Goal: Task Accomplishment & Management: Manage account settings

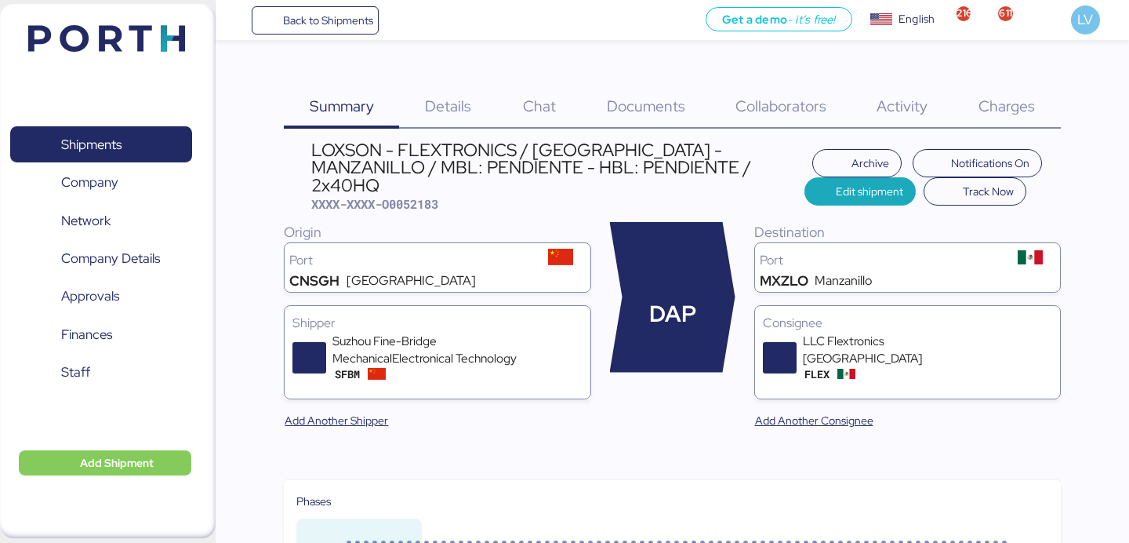
click at [365, 31] on span "Back to Shipments" at bounding box center [315, 20] width 117 height 28
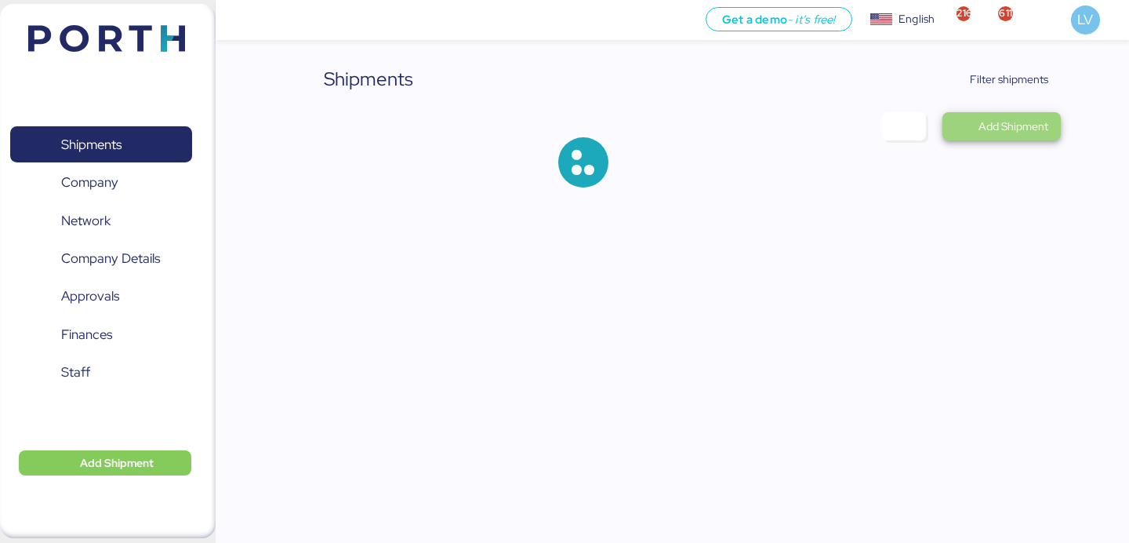
click at [1026, 115] on span "Add Shipment" at bounding box center [1001, 126] width 93 height 22
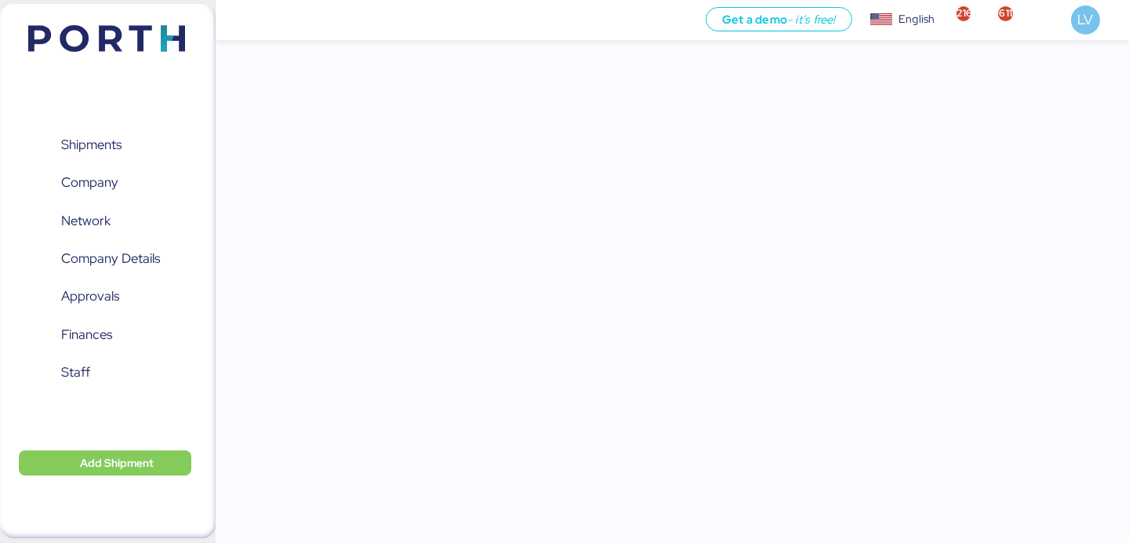
click at [1021, 76] on div "Get a demo - it’s free! Get a demo English Inglés English 2163 611 LV Shipments…" at bounding box center [564, 271] width 1129 height 543
click at [82, 72] on div "Shipments 0 Company 0 Network 0 Company Details 0 Approvals 0 Finances 0 Staff …" at bounding box center [108, 271] width 216 height 534
click at [96, 52] on header at bounding box center [83, 36] width 151 height 49
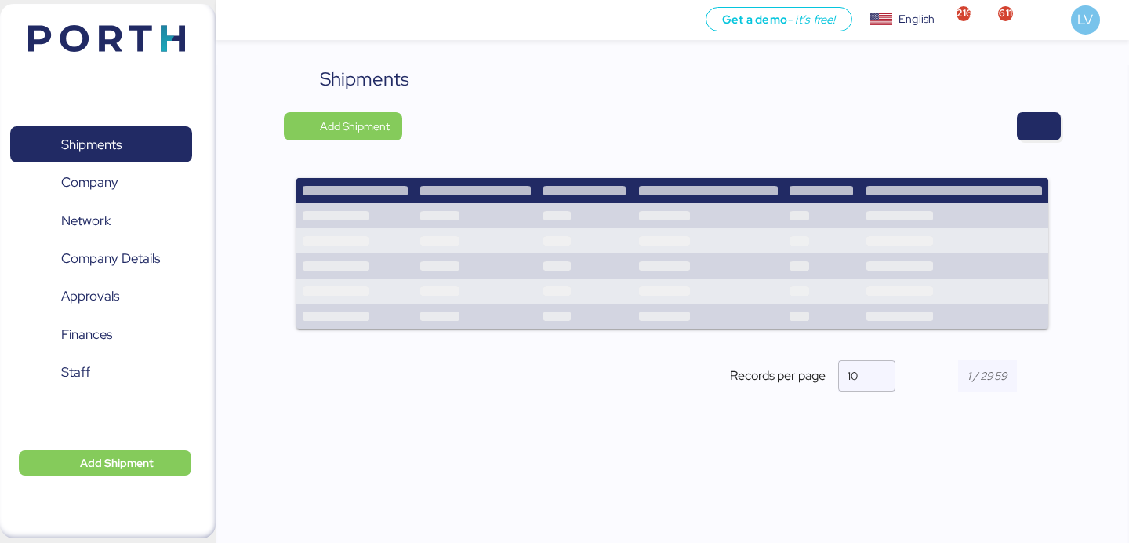
click at [1037, 107] on div "Shipments Add Shipment Shipment Name BERTOLINI - BMA // 1x40 HQ // :RIO GRANDE …" at bounding box center [672, 241] width 776 height 353
click at [1039, 117] on span "button" at bounding box center [1039, 126] width 19 height 22
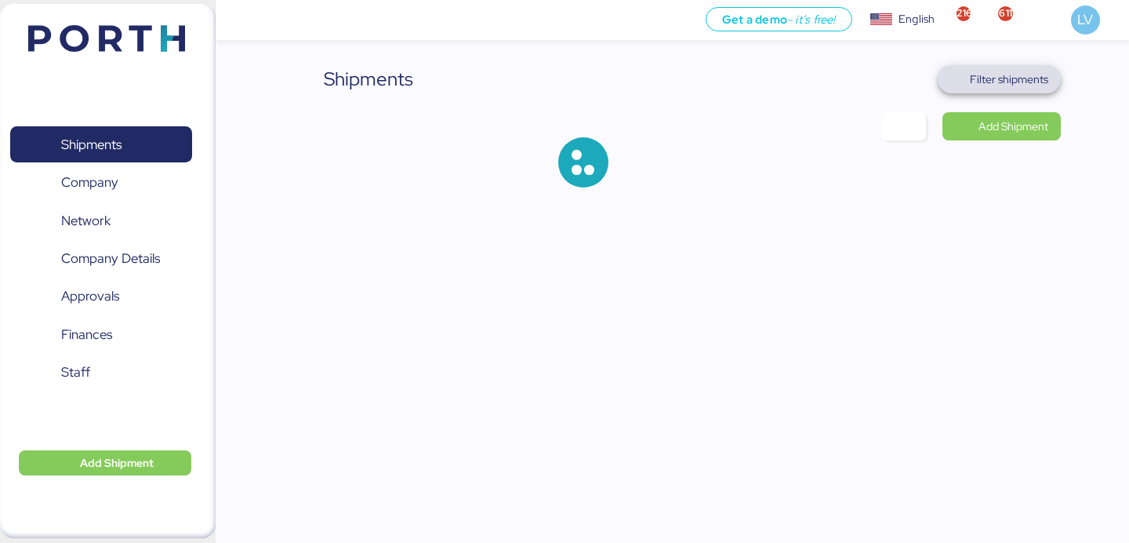
click at [1029, 77] on span "Filter shipments" at bounding box center [1009, 79] width 78 height 19
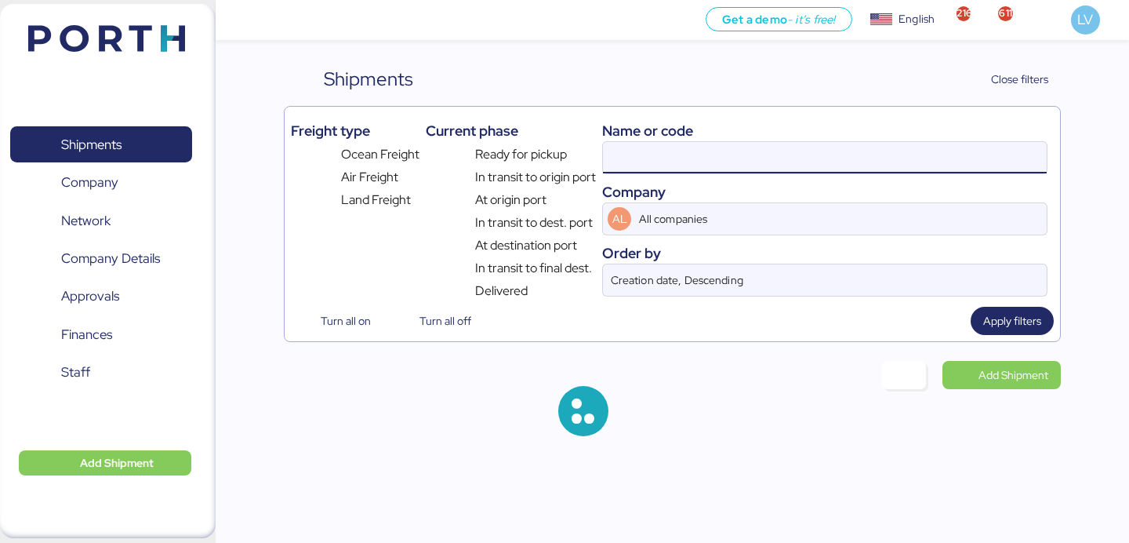
click at [875, 163] on input at bounding box center [825, 157] width 444 height 31
paste input "MEX/SHA/1129131"
click at [875, 163] on input "XMEX/SHA/1129131" at bounding box center [825, 157] width 444 height 31
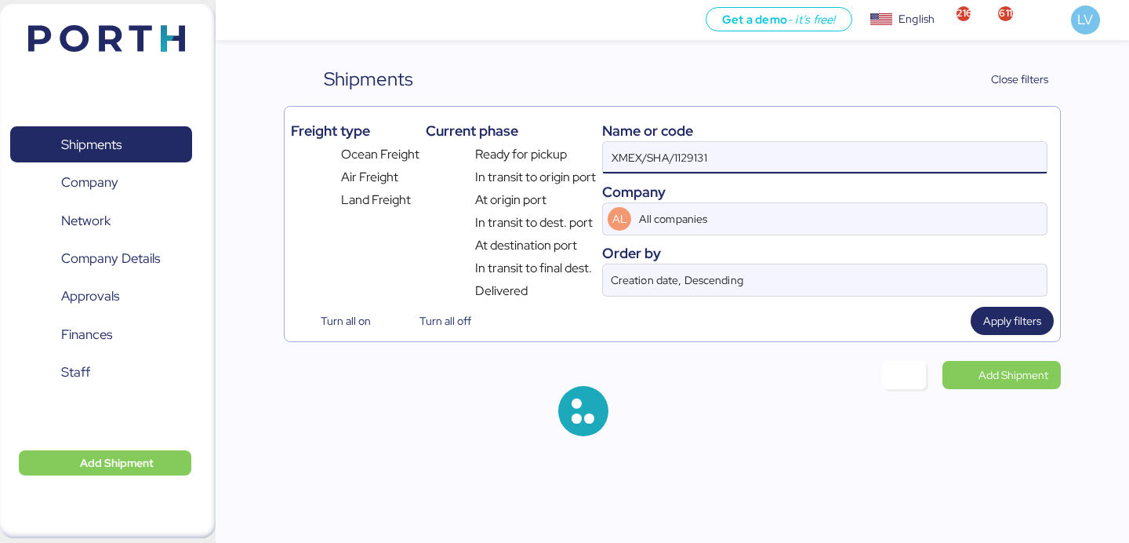
click at [875, 163] on input "XMEX/SHA/1129131" at bounding box center [825, 157] width 444 height 31
click at [873, 162] on input "XMEX/SHA/1129131" at bounding box center [825, 157] width 444 height 31
click at [872, 160] on input "XMEX/SHA/1129131" at bounding box center [825, 157] width 444 height 31
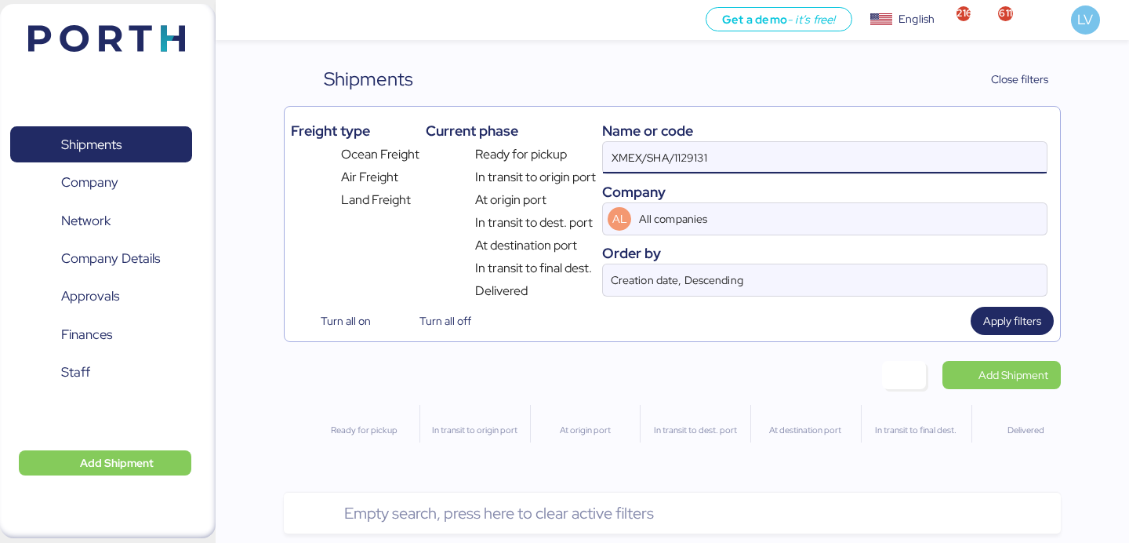
click at [872, 160] on input "XMEX/SHA/1129131" at bounding box center [825, 157] width 444 height 31
paste input
type input "MEX/SHA/1129131"
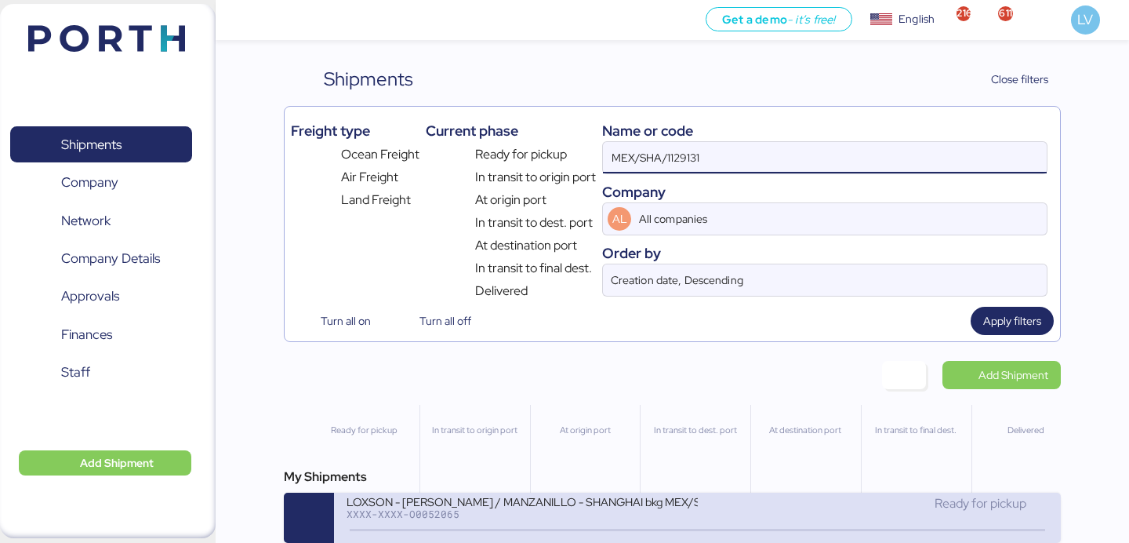
click at [494, 505] on div "LOXSON - [PERSON_NAME] / MANZANILLO - SHANGHAI bkg MEX/SHA/1129131 / LCL" at bounding box center [522, 500] width 350 height 13
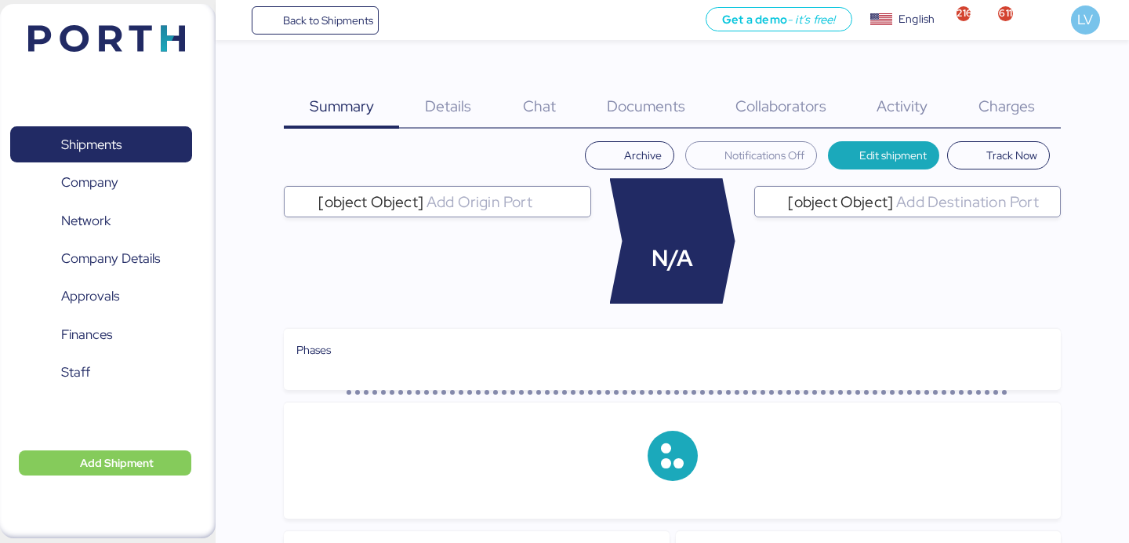
click at [609, 87] on div "Documents 0" at bounding box center [646, 97] width 129 height 64
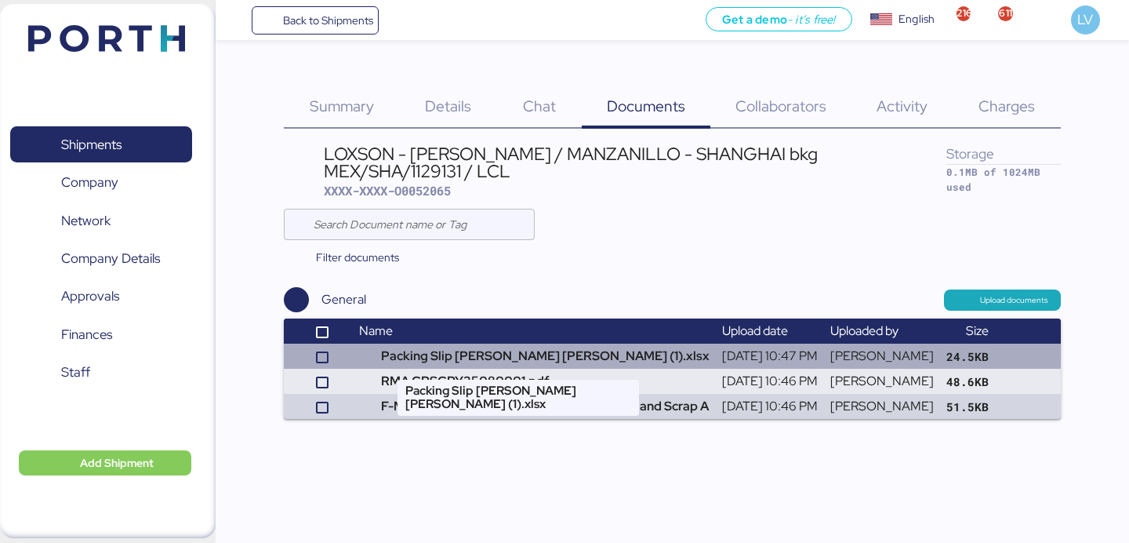
click at [576, 354] on td "Packing Slip CUU chin poon (1).xlsx" at bounding box center [534, 355] width 363 height 25
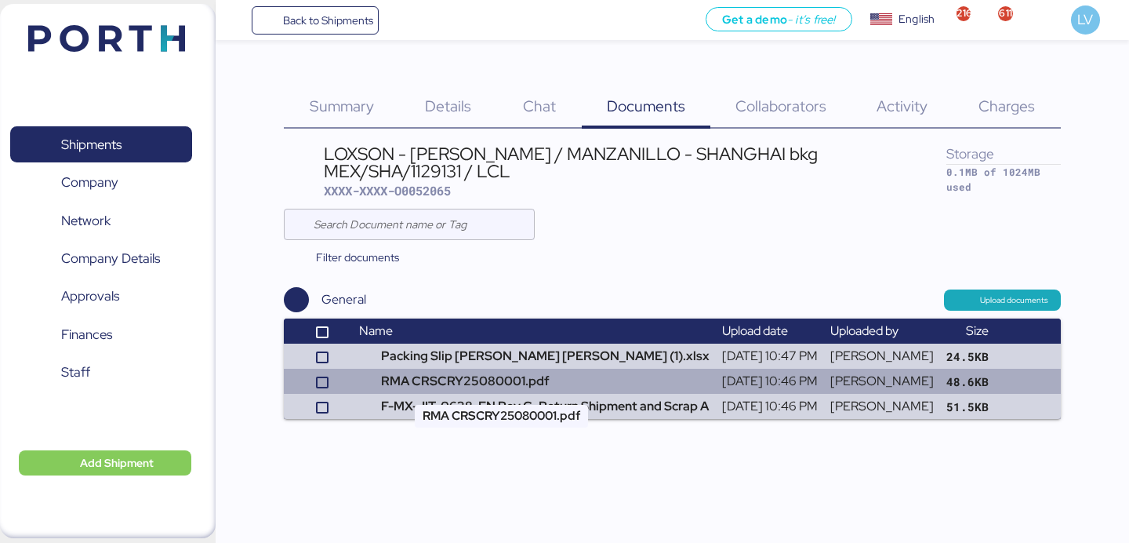
click at [416, 382] on td "RMA CRSCRY25080001.pdf" at bounding box center [534, 381] width 363 height 25
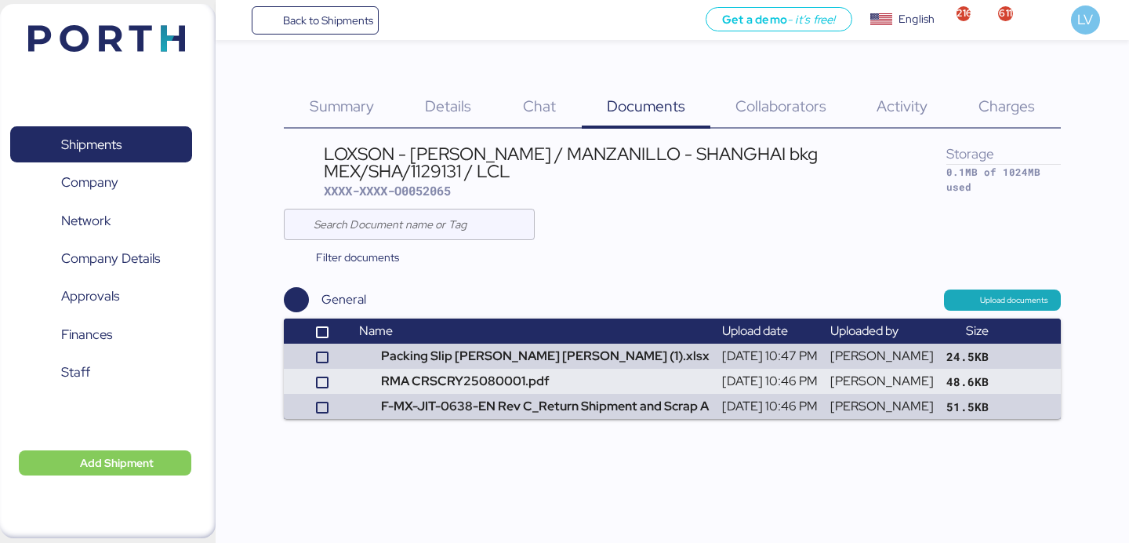
click at [426, 202] on div "LOXSON - CHIN POON / MANZANILLO - SHANGHAI bkg MEX/SHA/1129131 / LCL XXXX-XXXX-…" at bounding box center [672, 280] width 776 height 278
click at [428, 198] on span "XXXX-XXXX-O0052065" at bounding box center [387, 191] width 127 height 16
click at [428, 194] on span "XXXX-XXXX-O0052065" at bounding box center [387, 191] width 127 height 16
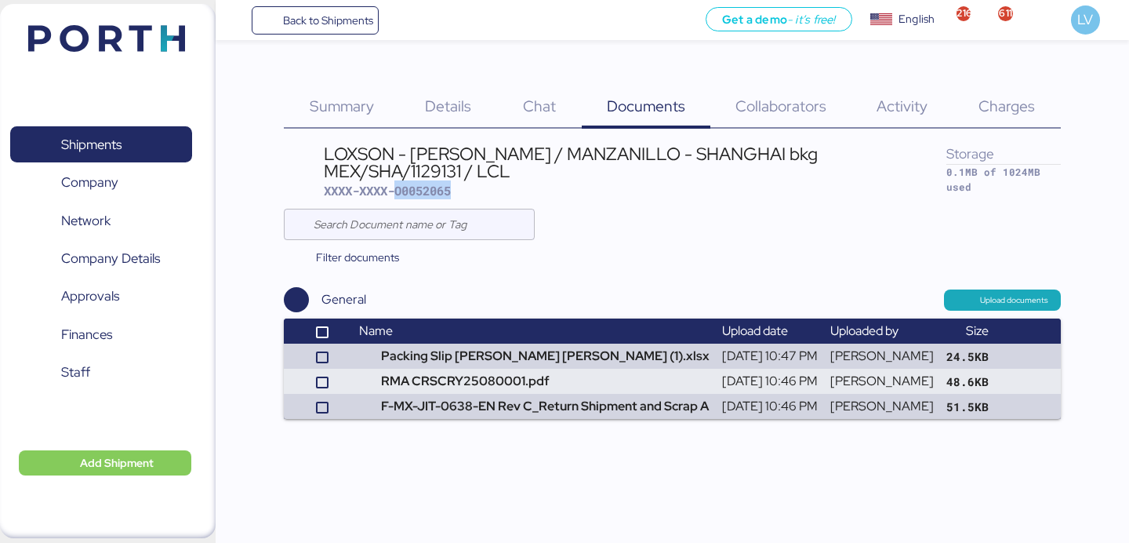
copy span "O0052065"
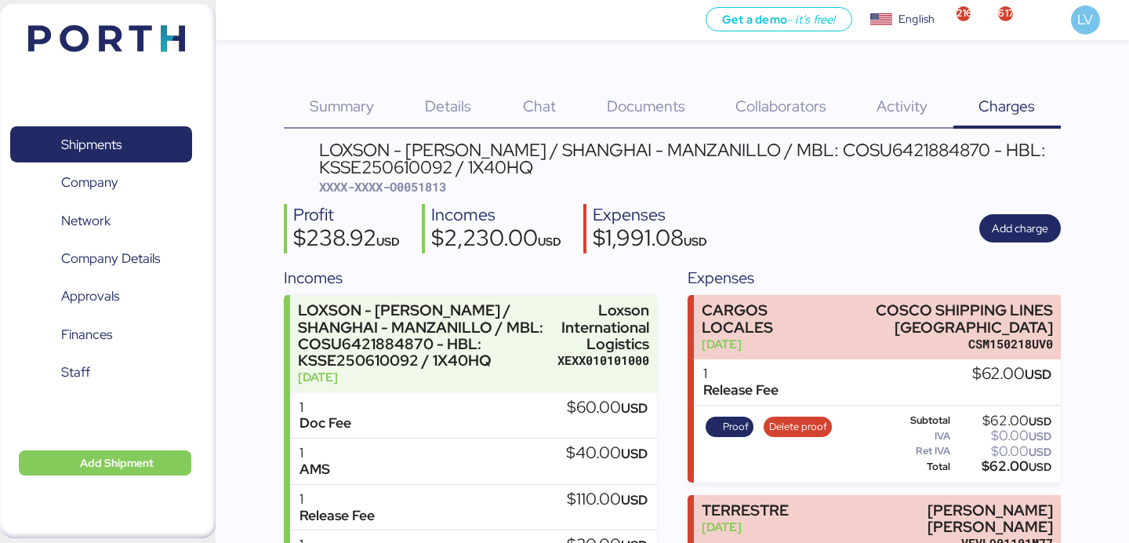
click at [193, 25] on div "Shipments 0 Company 0 Network 0 Company Details 0 Approvals 0 Finances 0 Staff …" at bounding box center [108, 271] width 216 height 534
click at [185, 28] on div "Shipments 0 Company 0 Network 0 Company Details 0 Approvals 0 Finances 0 Staff …" at bounding box center [108, 271] width 216 height 534
click at [152, 50] on img at bounding box center [106, 38] width 157 height 27
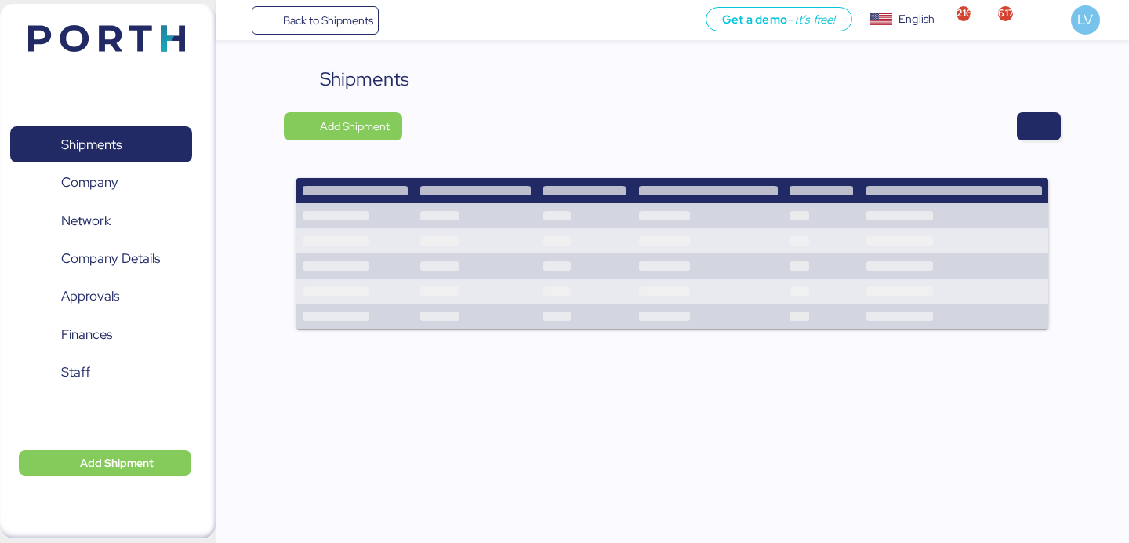
click at [1045, 141] on div "Shipments Add Shipment" at bounding box center [672, 207] width 776 height 284
click at [1043, 136] on span "button" at bounding box center [1039, 126] width 19 height 22
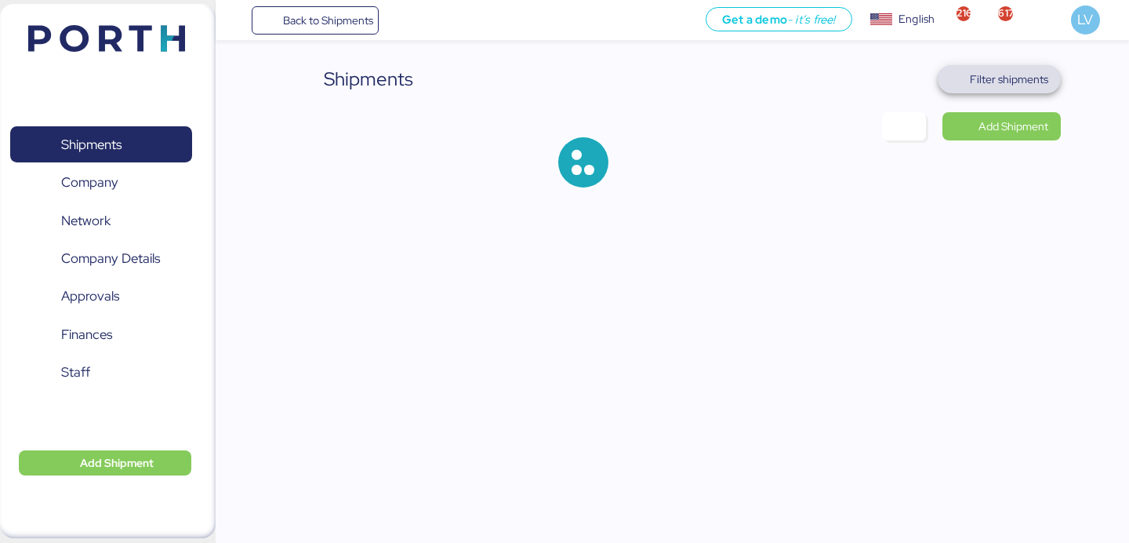
click at [1026, 65] on span "Filter shipments" at bounding box center [999, 79] width 123 height 28
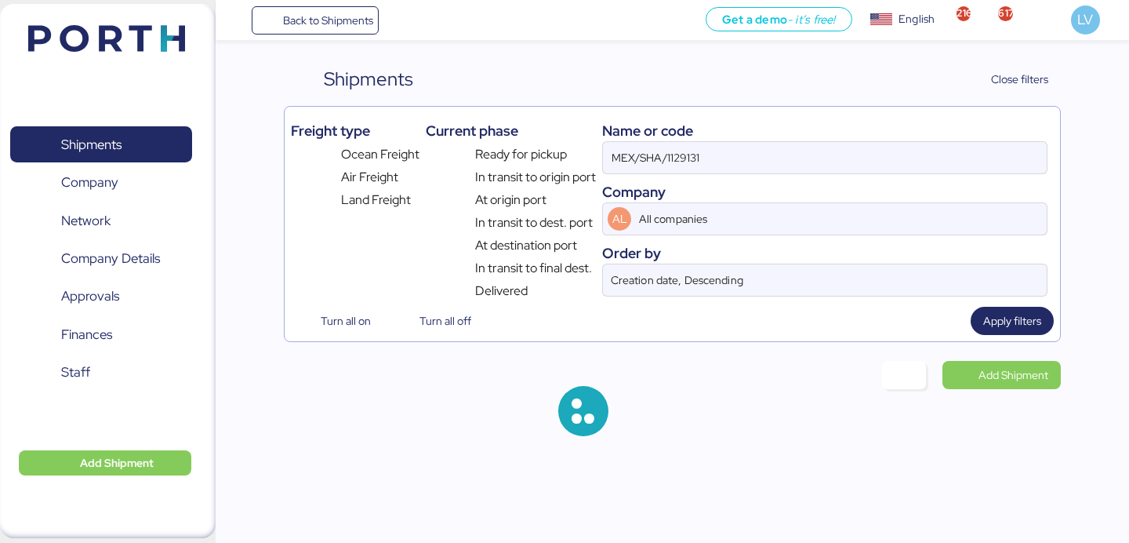
click at [920, 139] on div "Name or code" at bounding box center [824, 130] width 445 height 21
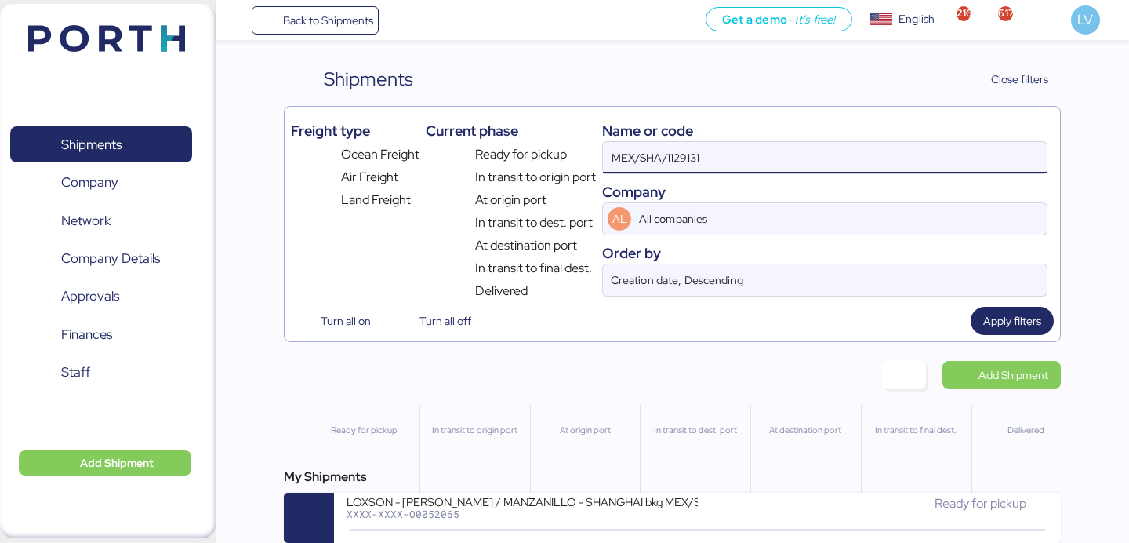
click at [919, 158] on input "MEX/SHA/1129131" at bounding box center [825, 157] width 444 height 31
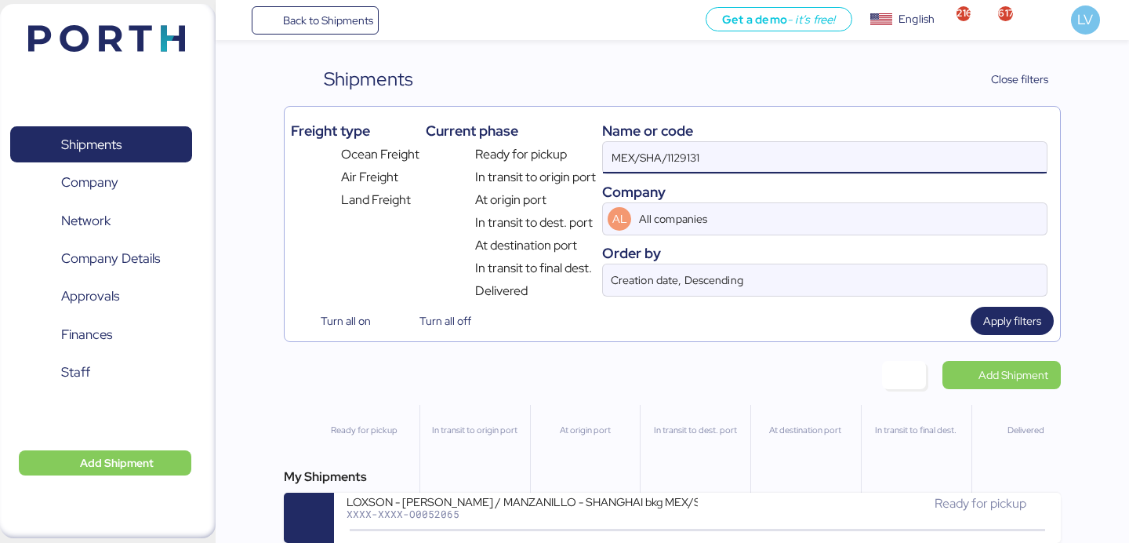
click at [919, 158] on input "MEX/SHA/1129131" at bounding box center [825, 157] width 444 height 31
paste input "O0052188"
type input "O0052188"
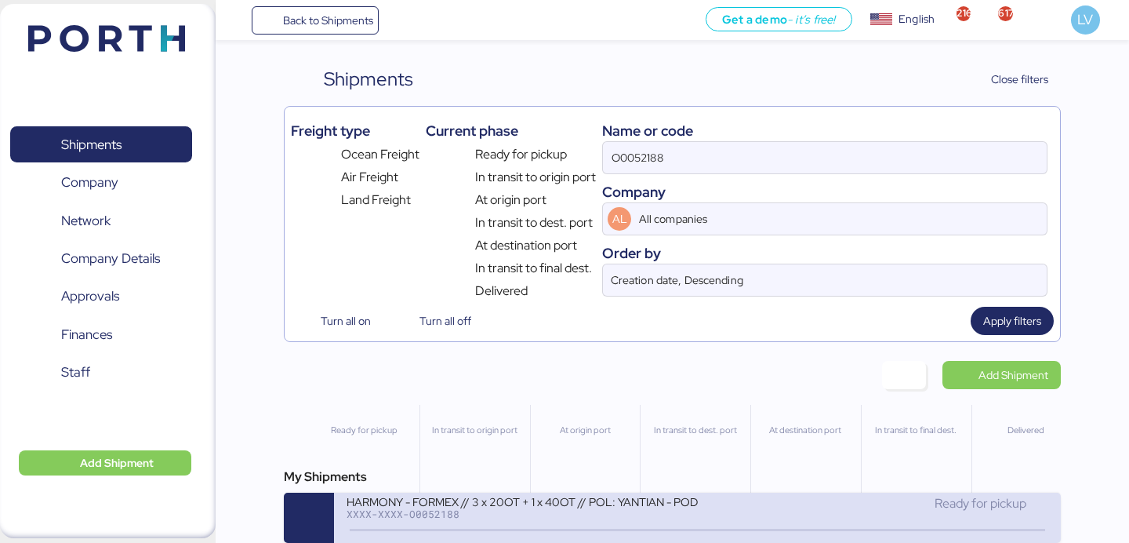
click at [576, 505] on div "HARMONY - FORMEX // 3 x 20OT + 1 x 40OT // POL: YANTIAN - POD: MANZANILLO // HB…" at bounding box center [522, 500] width 350 height 13
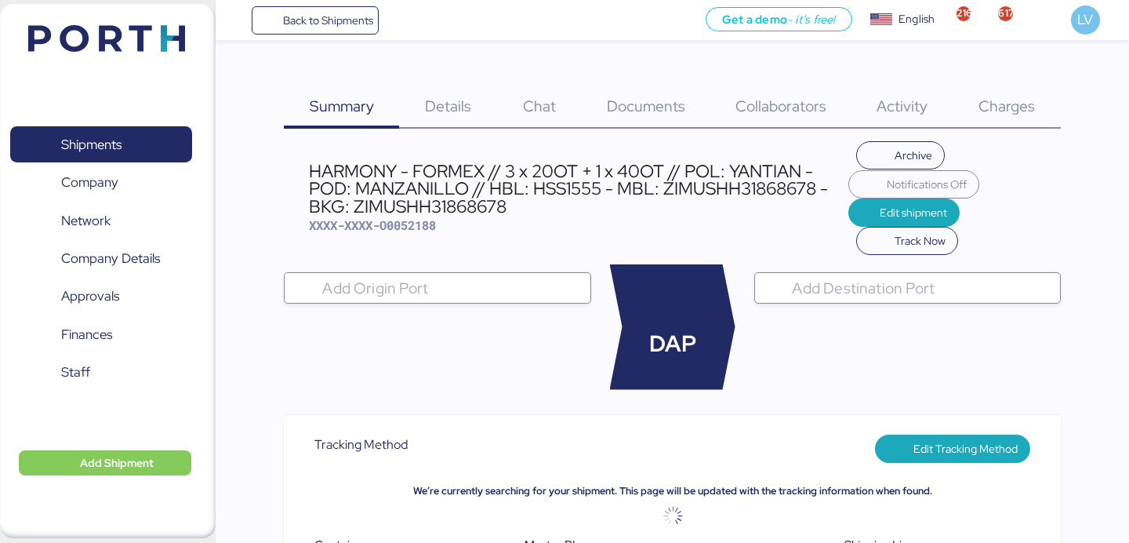
click at [645, 90] on div "Documents 0" at bounding box center [646, 97] width 129 height 64
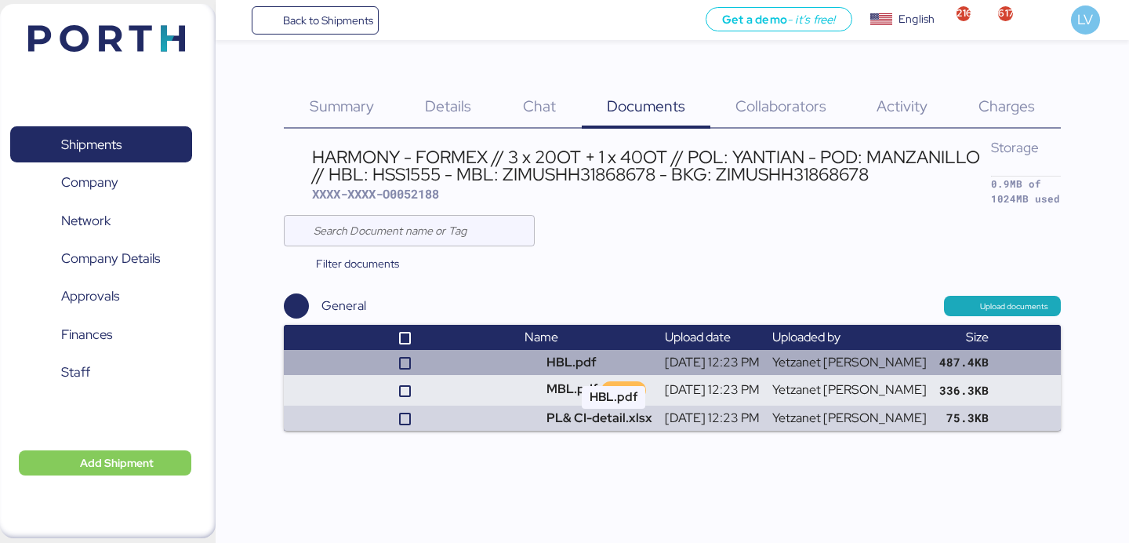
click at [565, 363] on td "HBL.pdf" at bounding box center [588, 362] width 140 height 25
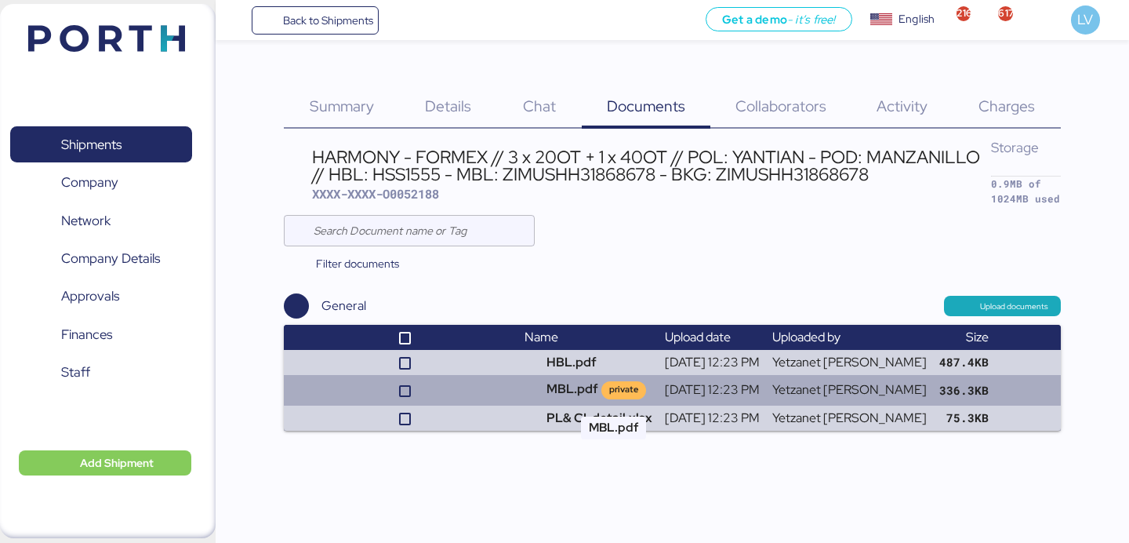
click at [558, 376] on td "MBL.pdf private" at bounding box center [588, 390] width 140 height 30
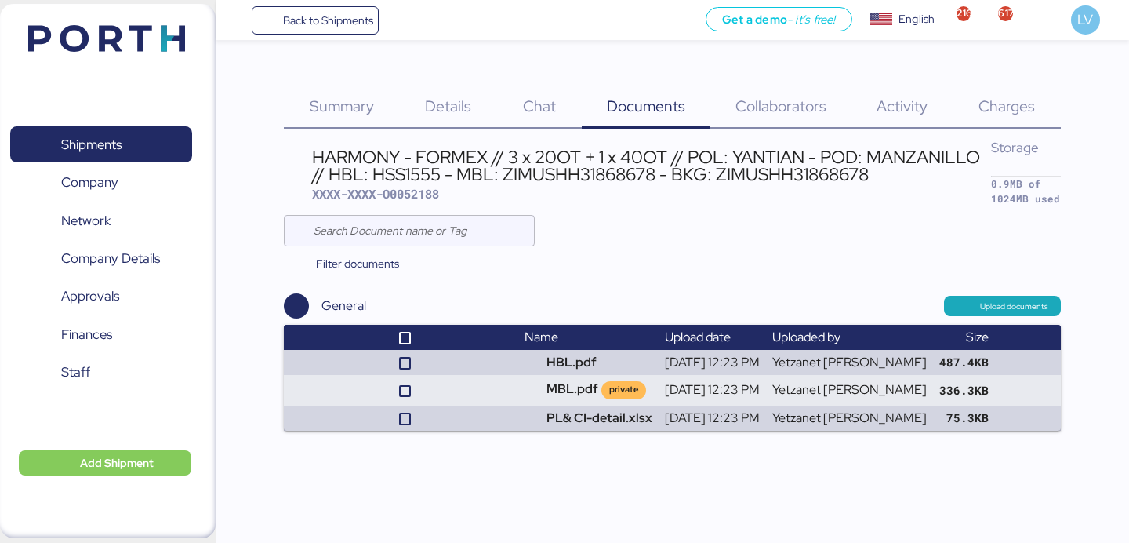
click at [398, 201] on div "HARMONY - FORMEX // 3 x 20OT + 1 x 40OT // POL: YANTIAN - POD: MANZANILLO // HB…" at bounding box center [651, 175] width 679 height 54
copy span "O0052188"
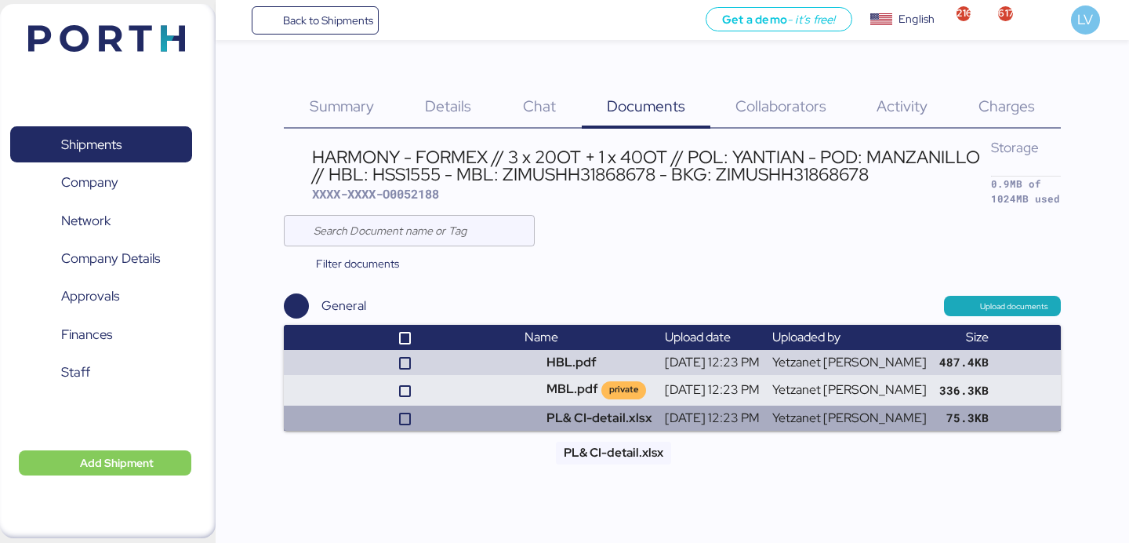
click at [609, 417] on td "PL& CI-detail.xlsx" at bounding box center [588, 417] width 140 height 25
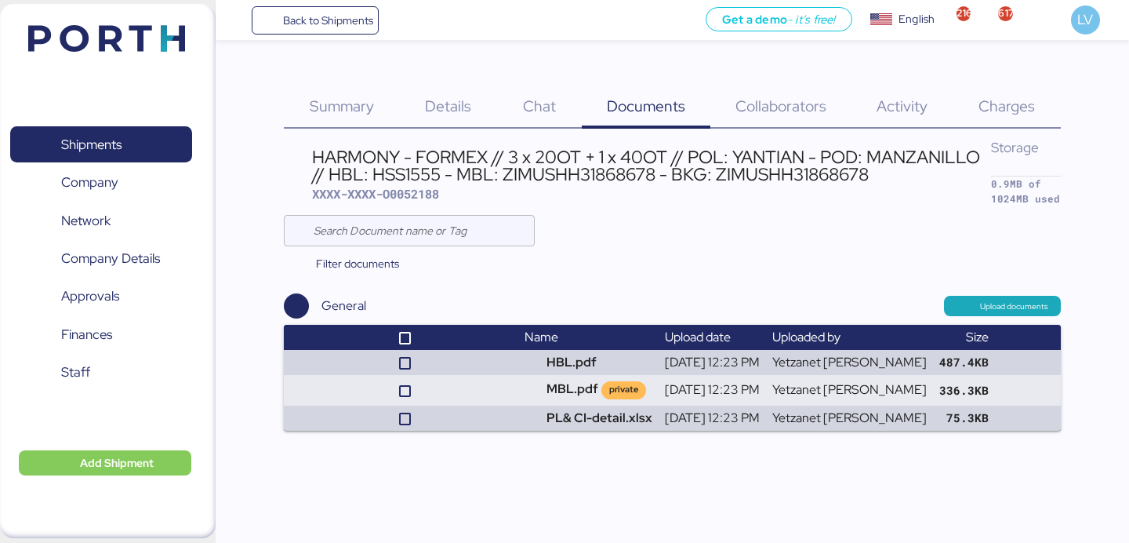
click at [1033, 129] on div "Summary 0 Details 0 Chat 0 Documents 0 Collaborators 0 Activity 0 Charges 0 HAR…" at bounding box center [672, 247] width 776 height 365
click at [1024, 96] on span "Charges" at bounding box center [1007, 106] width 56 height 20
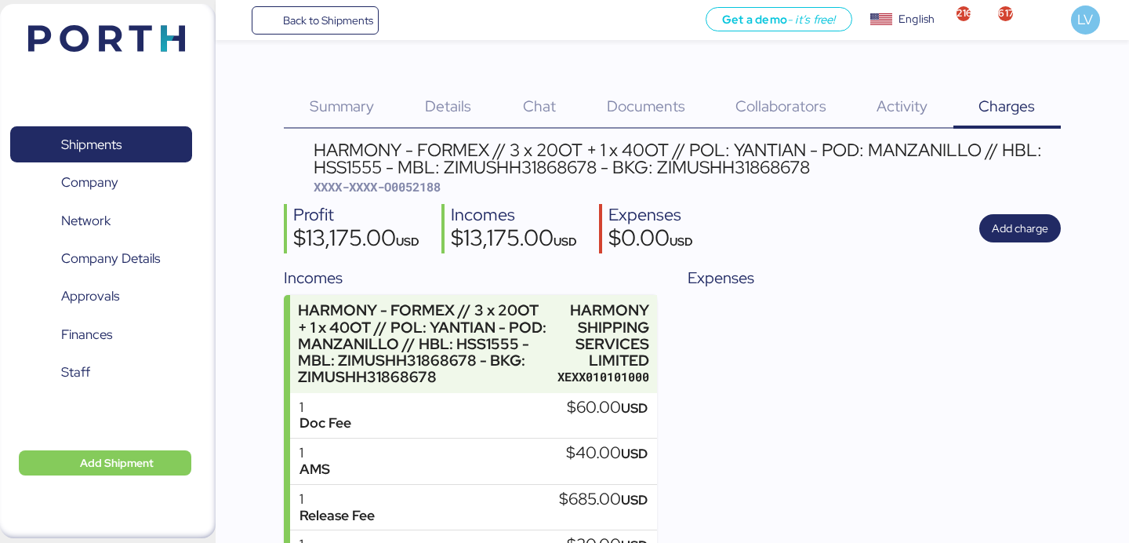
click at [652, 110] on span "Documents" at bounding box center [646, 106] width 78 height 20
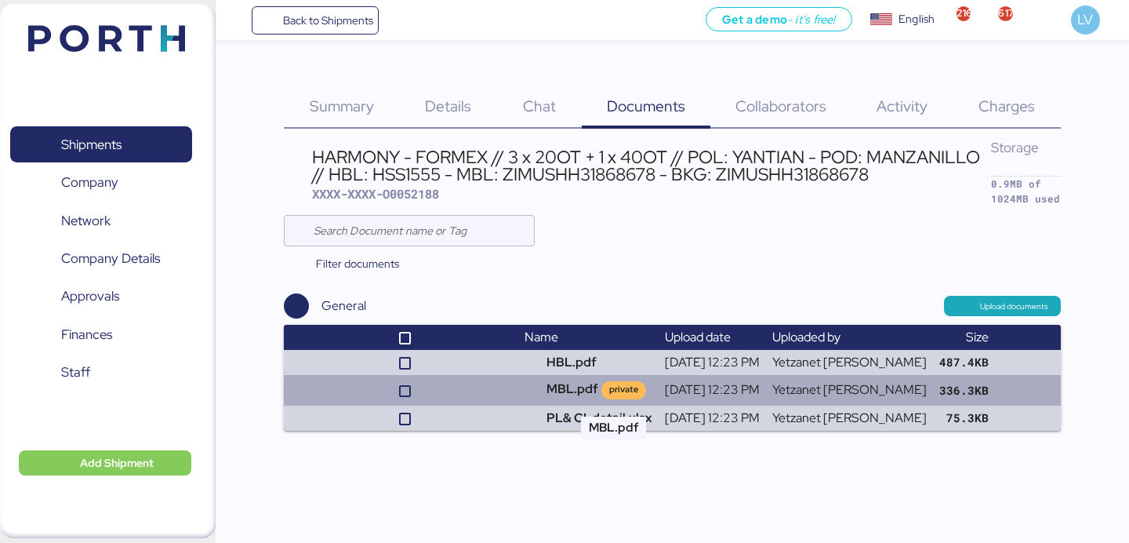
click at [616, 390] on td "MBL.pdf private" at bounding box center [588, 390] width 140 height 30
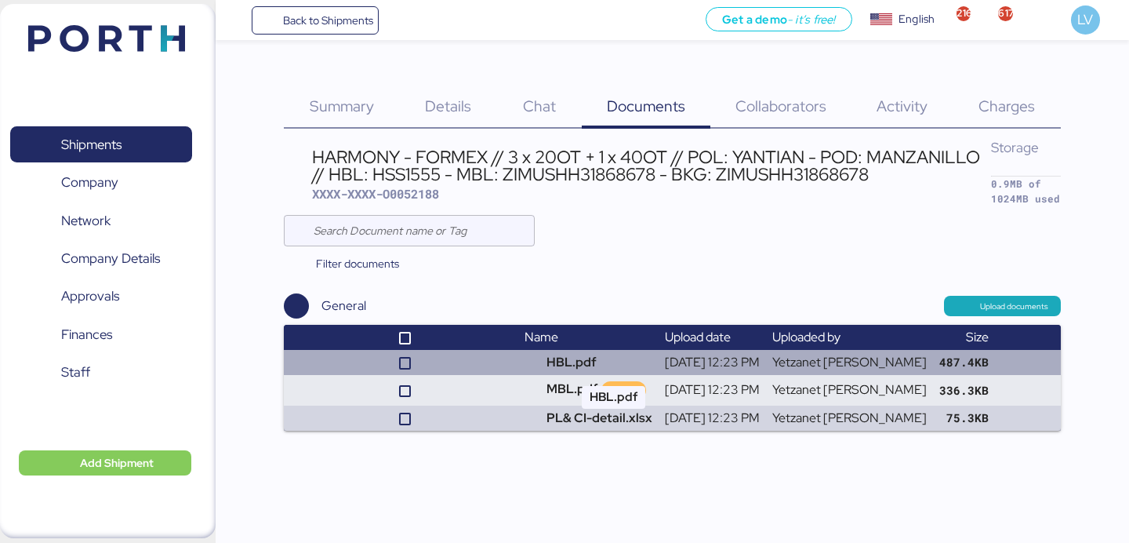
click at [573, 369] on td "HBL.pdf" at bounding box center [588, 362] width 140 height 25
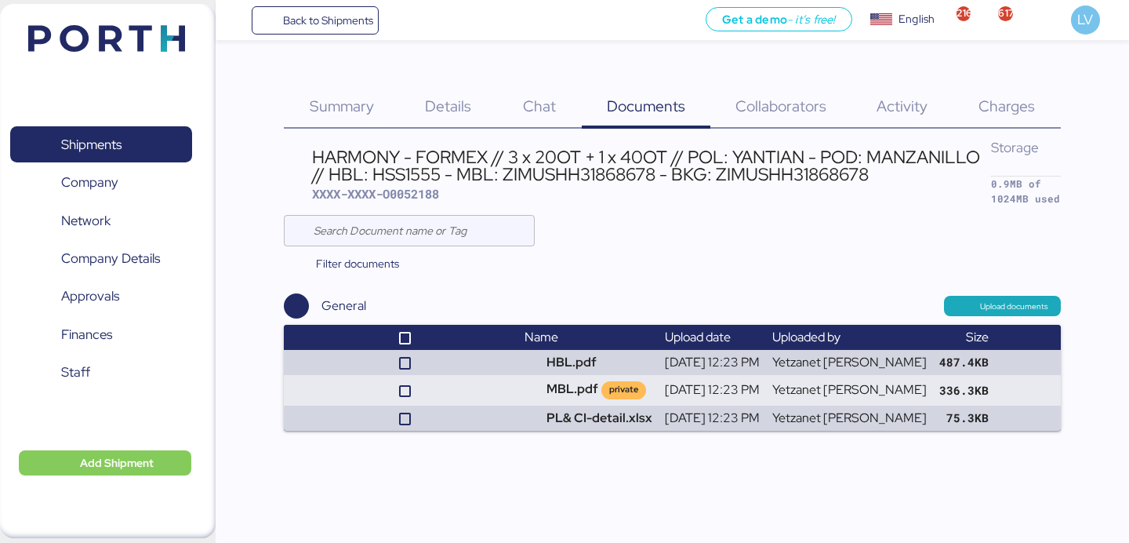
click at [981, 110] on span "Charges" at bounding box center [1007, 106] width 56 height 20
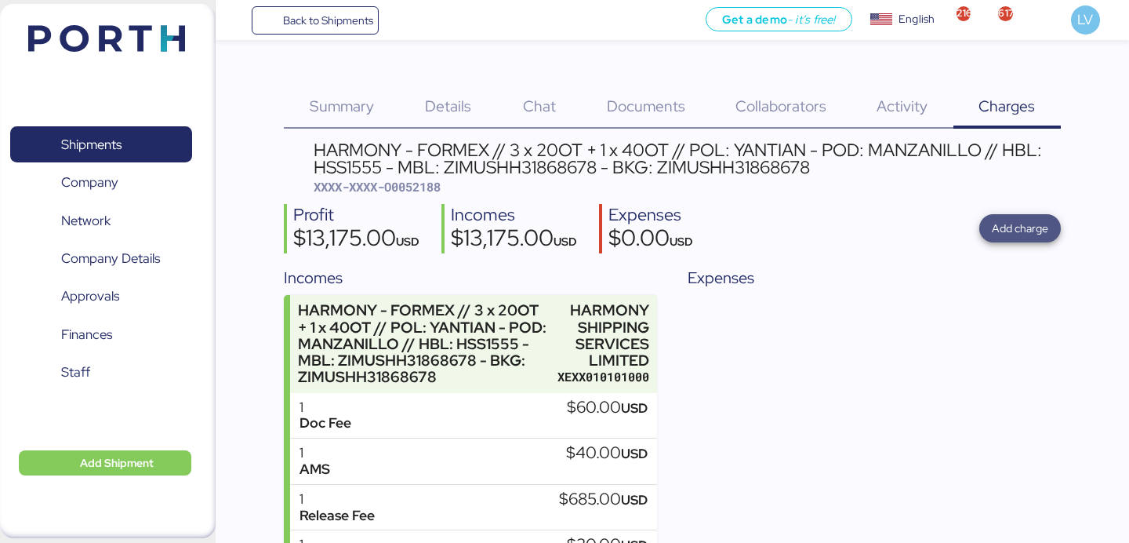
click at [1007, 226] on span "Add charge" at bounding box center [1020, 228] width 56 height 19
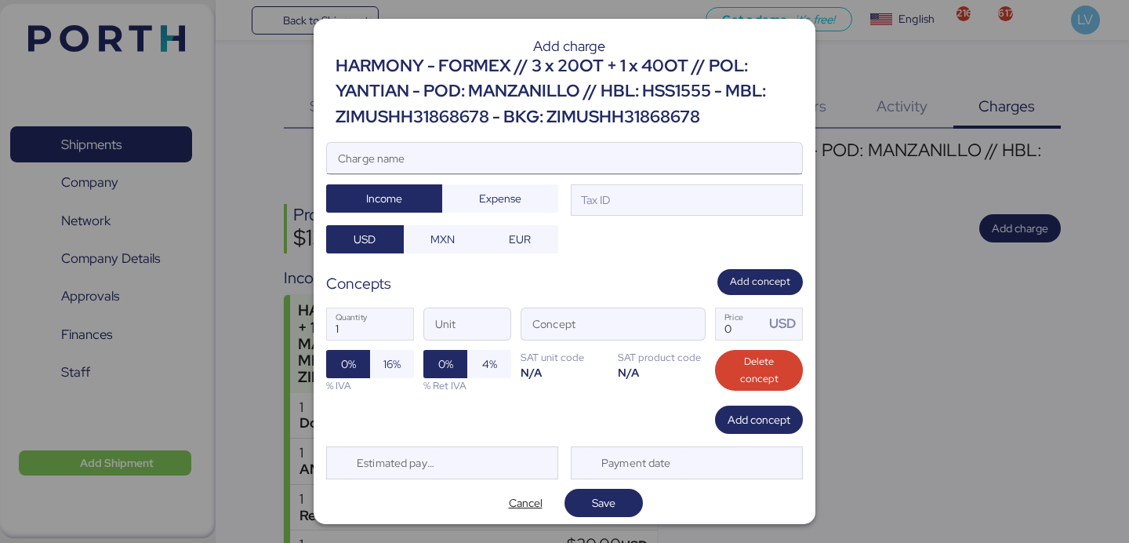
click at [690, 156] on input "Charge name" at bounding box center [564, 158] width 475 height 31
paste input "7737R525000691"
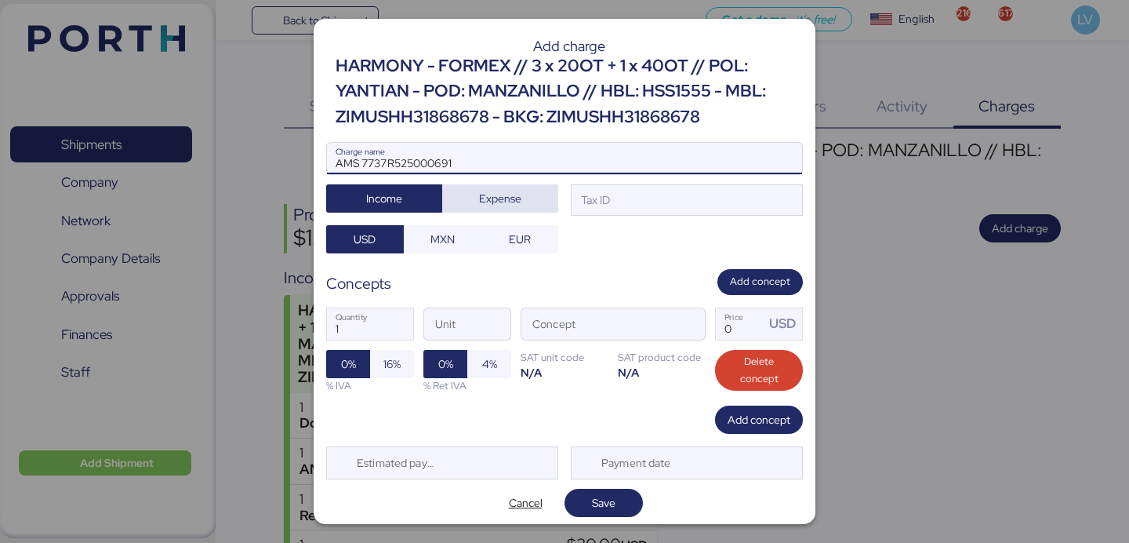
type input "AMS 7737R525000691"
click at [554, 198] on span "Expense" at bounding box center [500, 198] width 116 height 28
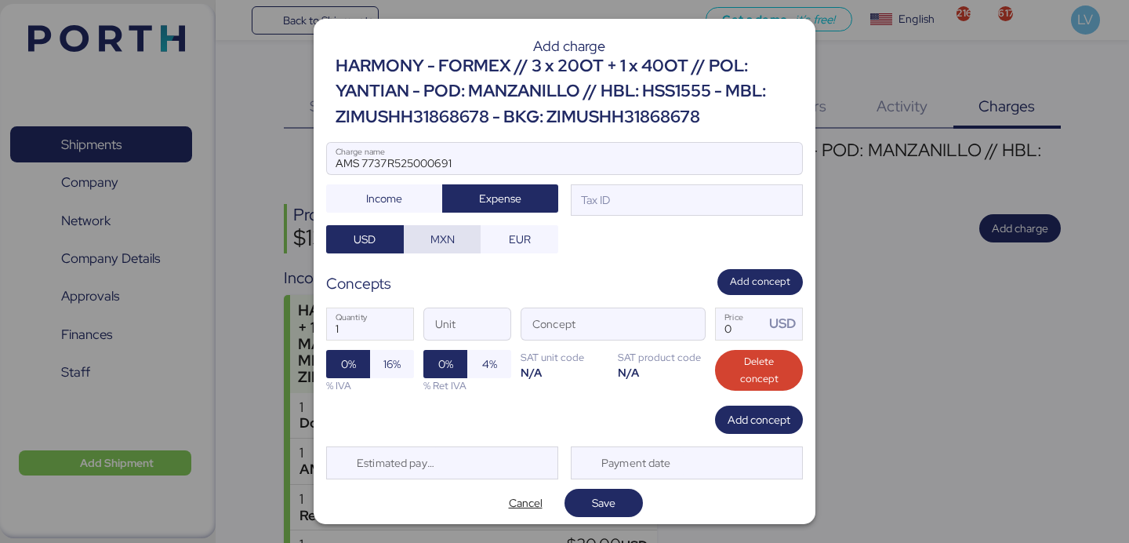
click at [475, 240] on span "MXN" at bounding box center [443, 239] width 78 height 28
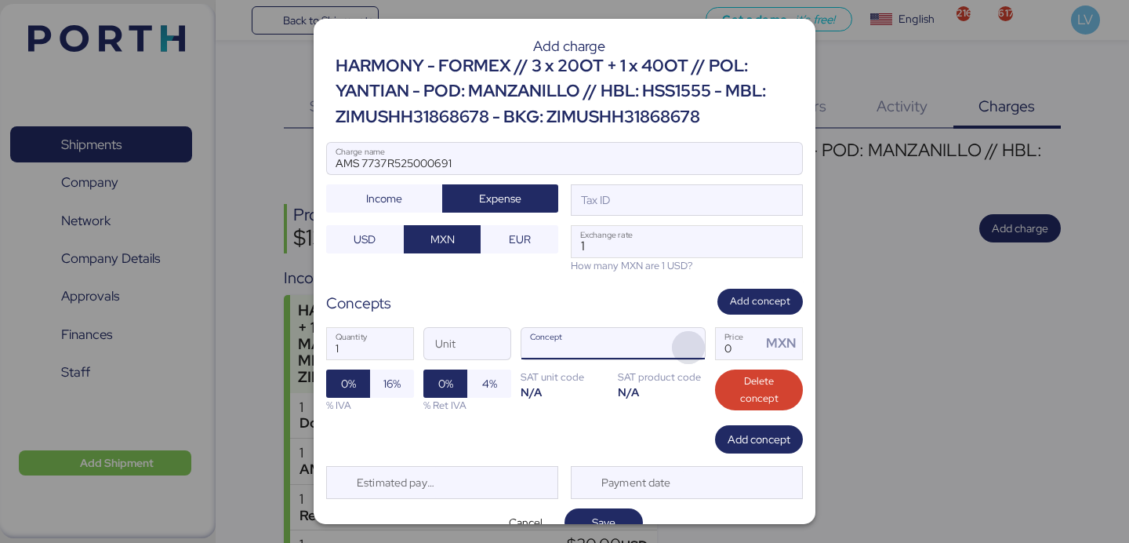
click at [701, 348] on span "button" at bounding box center [688, 347] width 33 height 33
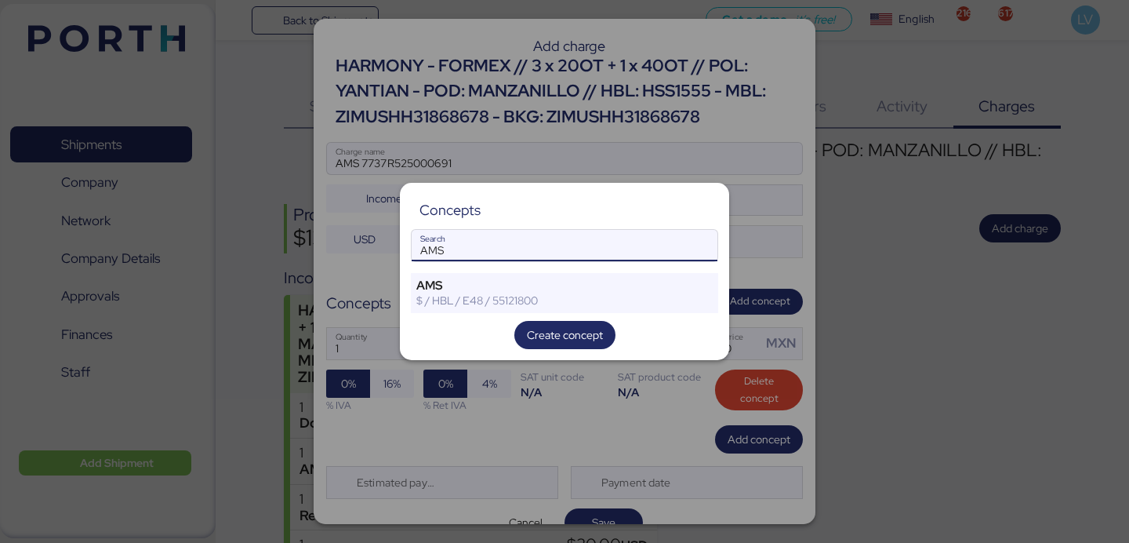
type input "AMS"
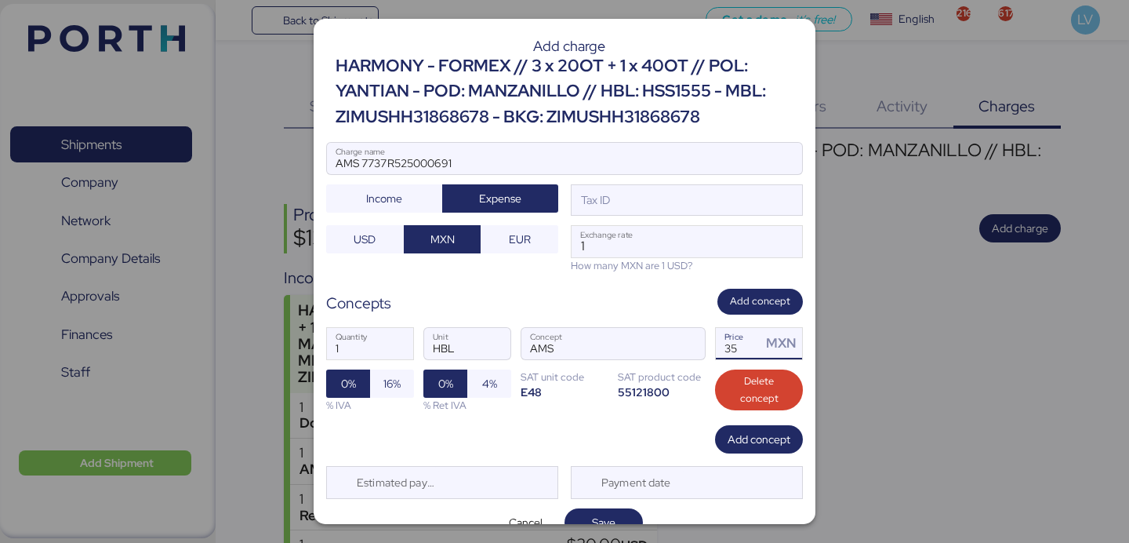
click at [745, 348] on input "35" at bounding box center [738, 343] width 45 height 31
type input "60"
click at [659, 199] on div "Tax ID" at bounding box center [687, 199] width 232 height 31
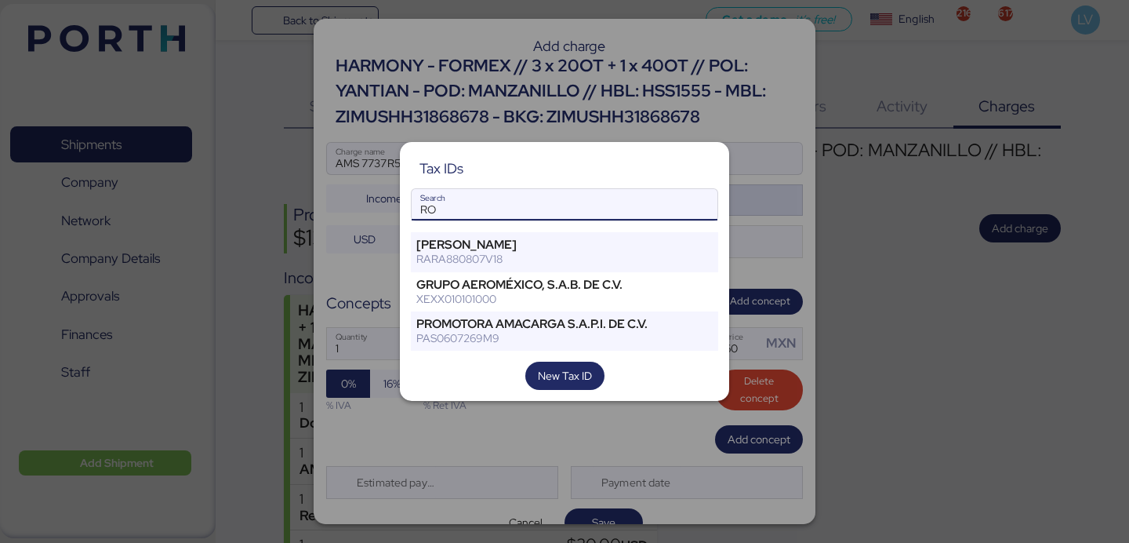
type input "R"
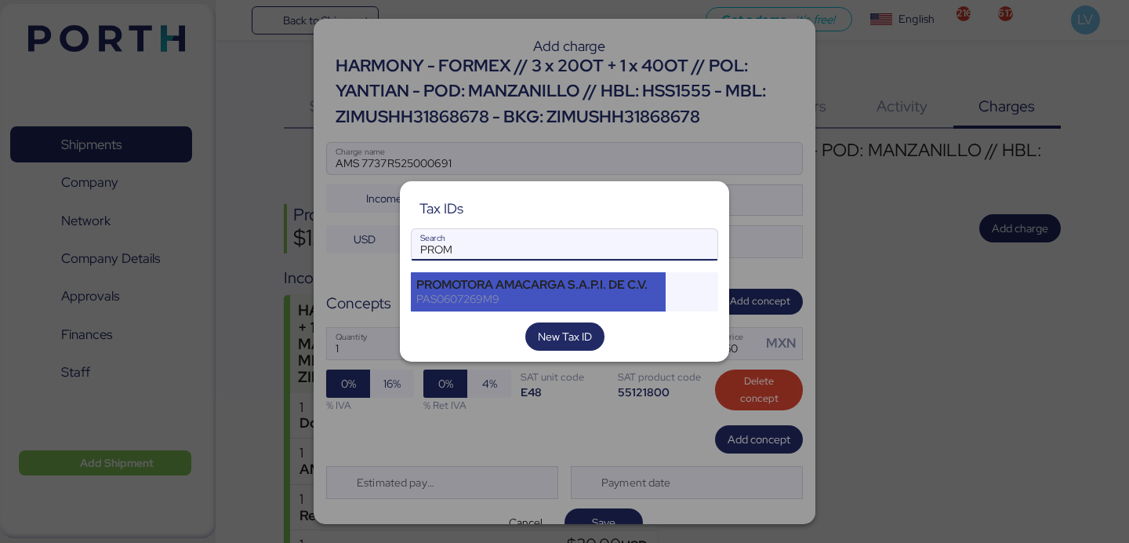
type input "PROM"
click at [627, 306] on div "PROMOTORA AMACARGA S.A.P.I. DE C.V. PAS0607269M9" at bounding box center [538, 291] width 255 height 39
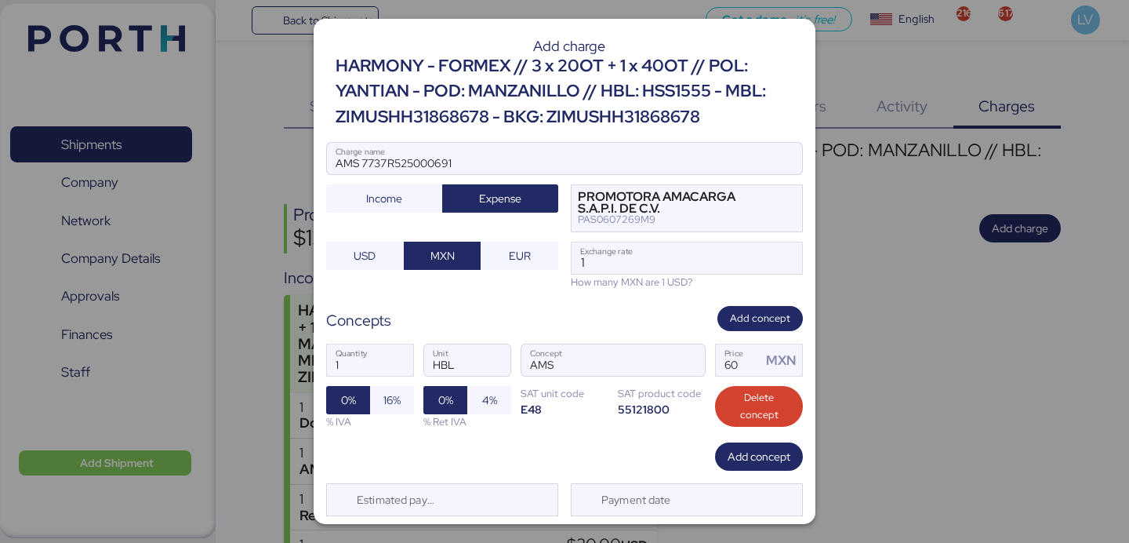
click at [623, 276] on div "How many MXN are 1 USD?" at bounding box center [687, 281] width 232 height 15
click at [645, 263] on input "1" at bounding box center [687, 257] width 231 height 31
paste input "8.3186"
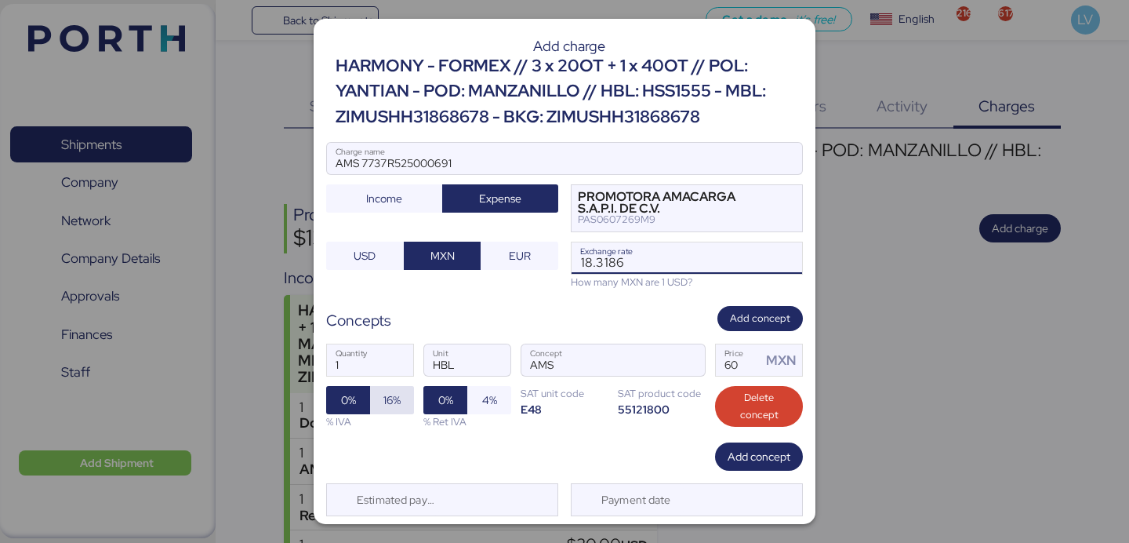
type input "18.3186"
click at [393, 398] on span "16%" at bounding box center [391, 399] width 17 height 19
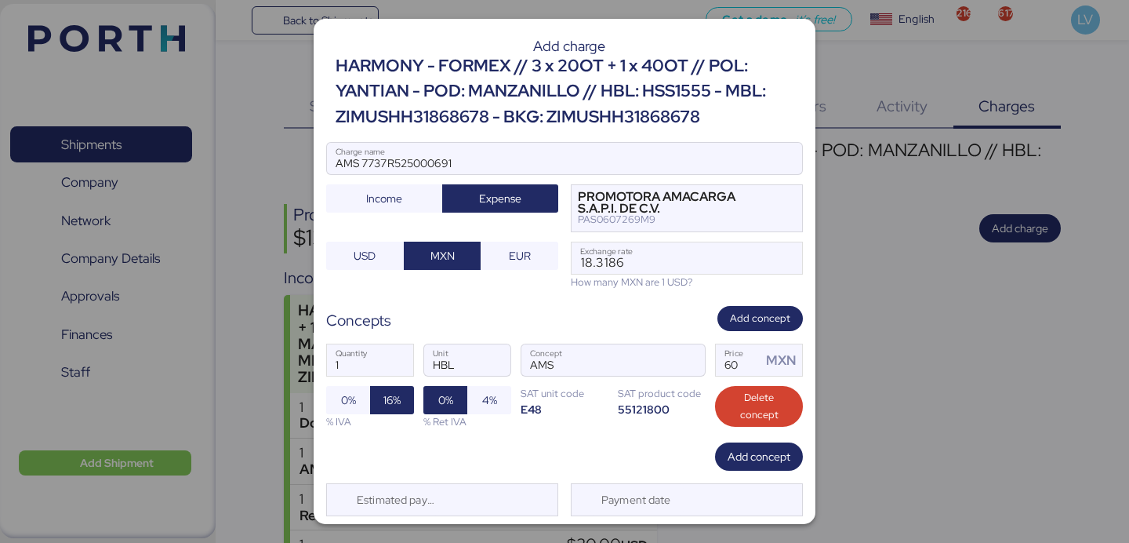
scroll to position [42, 0]
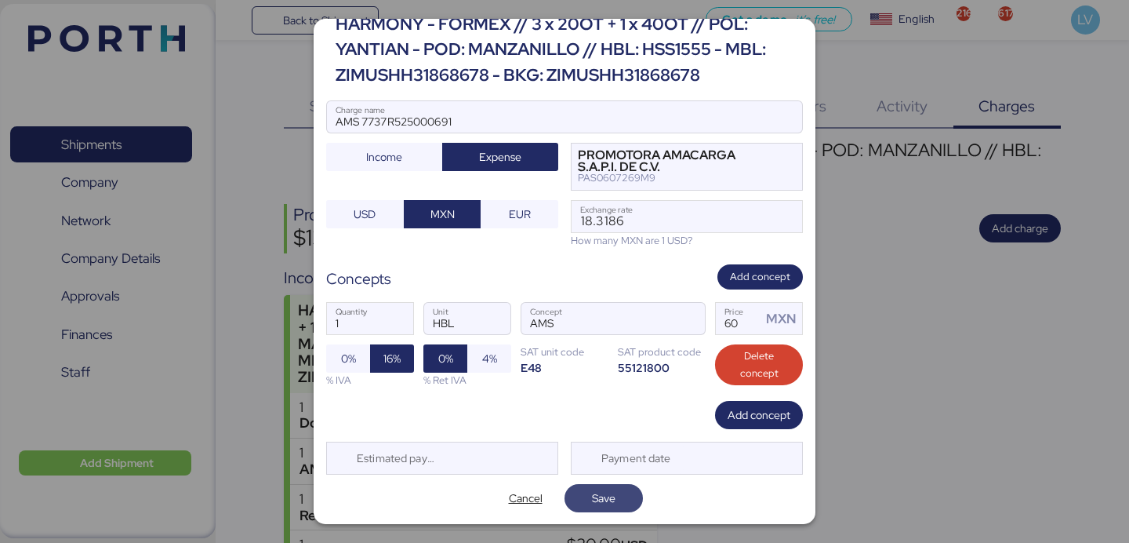
click at [597, 501] on span "Save" at bounding box center [604, 497] width 24 height 19
